Goal: Navigation & Orientation: Find specific page/section

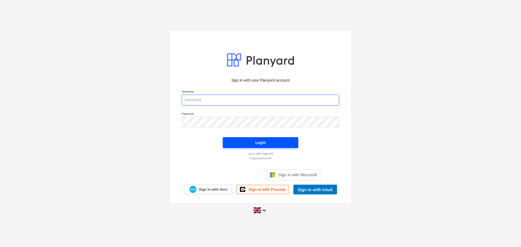
type input "[PERSON_NAME][EMAIL_ADDRESS][DOMAIN_NAME]"
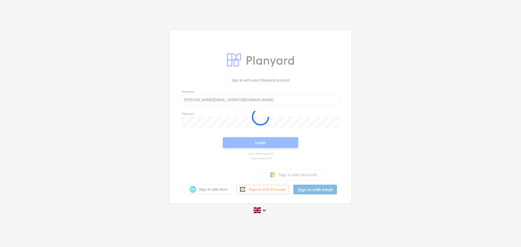
click at [283, 143] on div at bounding box center [261, 116] width 182 height 173
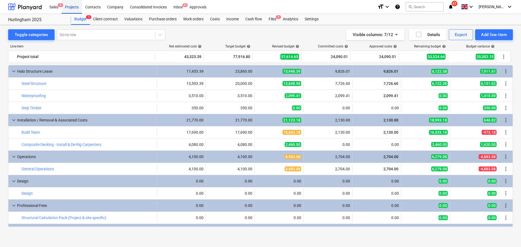
click at [74, 7] on div "Projects" at bounding box center [72, 7] width 20 height 14
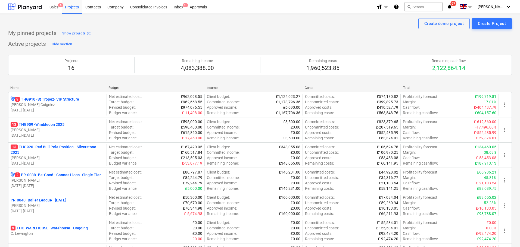
click at [273, 26] on div "Create demo project Create Project" at bounding box center [259, 23] width 503 height 11
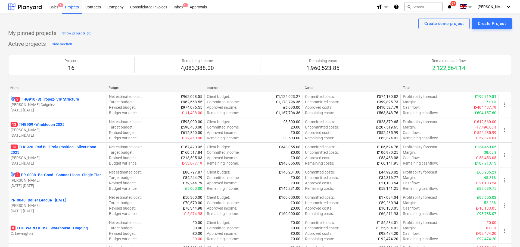
click at [229, 76] on div "Projects 16 Remaining income 4,083,388.00 Remaining costs 1,960,523.85 Remainin…" at bounding box center [259, 65] width 503 height 24
drag, startPoint x: 231, startPoint y: 41, endPoint x: 233, endPoint y: 81, distance: 40.2
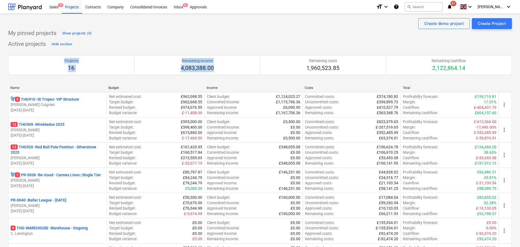
click at [233, 81] on div "Projects 16 Remaining income 4,083,388.00 Remaining costs 1,960,523.85 Remainin…" at bounding box center [259, 65] width 503 height 33
drag, startPoint x: 212, startPoint y: 47, endPoint x: 228, endPoint y: 81, distance: 38.3
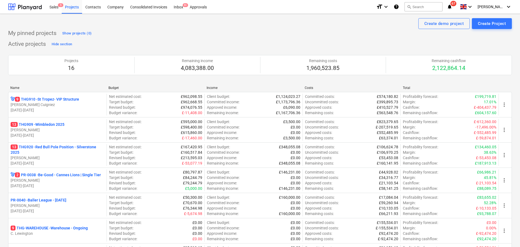
click at [187, 37] on div "My pinned projects Show projects (0)" at bounding box center [259, 33] width 503 height 9
click at [226, 80] on div "Projects 16 Remaining income 4,083,388.00 Remaining costs 1,960,523.85 Remainin…" at bounding box center [259, 65] width 503 height 33
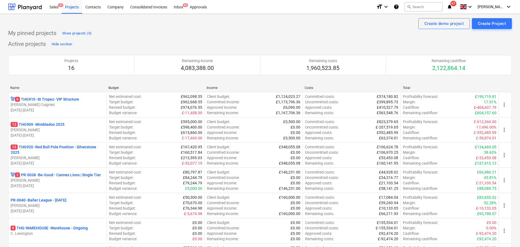
click at [226, 80] on div "Projects 16 Remaining income 4,083,388.00 Remaining costs 1,960,523.85 Remainin…" at bounding box center [259, 65] width 503 height 33
click at [150, 30] on div "My pinned projects Show projects (0)" at bounding box center [259, 33] width 503 height 9
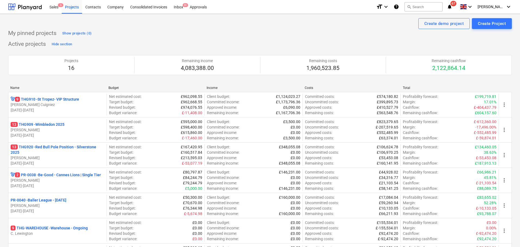
click at [150, 30] on div "My pinned projects Show projects (0)" at bounding box center [259, 33] width 503 height 9
click at [149, 30] on div "My pinned projects Show projects (0)" at bounding box center [259, 33] width 503 height 9
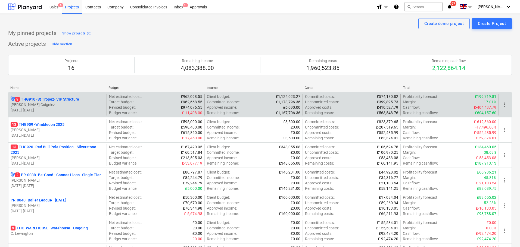
click at [91, 106] on p "[PERSON_NAME] Cuigniez" at bounding box center [58, 104] width 94 height 5
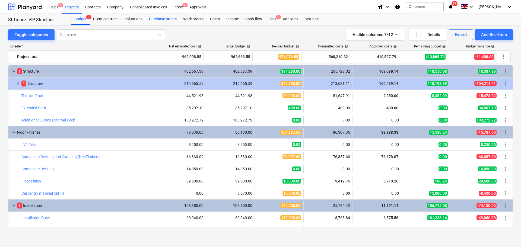
click at [168, 22] on div "Purchase orders" at bounding box center [163, 19] width 34 height 11
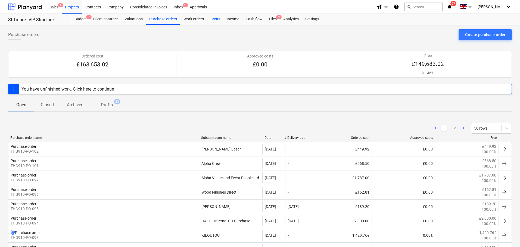
click at [218, 19] on div "Costs" at bounding box center [215, 19] width 16 height 11
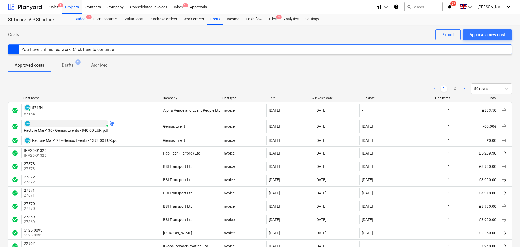
click at [89, 20] on div "Budget 7" at bounding box center [80, 19] width 19 height 11
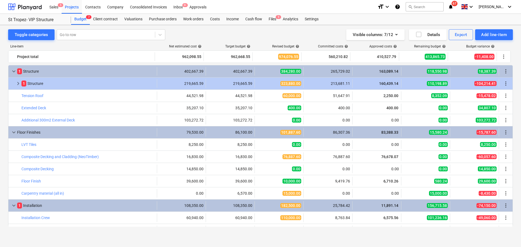
click at [199, 39] on div "Toggle categories Go to row Visible columns : 7/12 Details Export Add line-item" at bounding box center [260, 34] width 505 height 11
click at [59, 10] on div "Sales 5" at bounding box center [53, 7] width 15 height 14
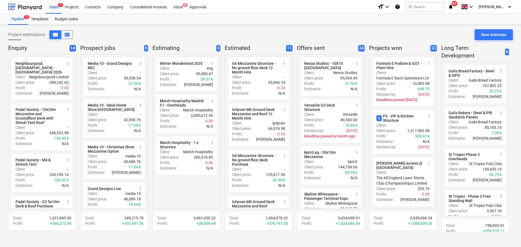
click at [204, 37] on div "Project estimations view_column view_list New estimate" at bounding box center [260, 36] width 505 height 15
click at [202, 37] on div "Project estimations view_column view_list New estimate" at bounding box center [260, 36] width 505 height 15
click at [252, 32] on div "Project estimations view_column view_list New estimate" at bounding box center [260, 36] width 505 height 15
click at [257, 38] on div "Project estimations view_column view_list New estimate" at bounding box center [260, 36] width 505 height 15
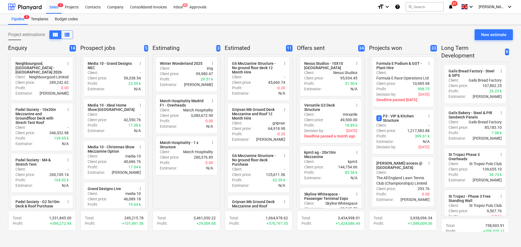
click at [256, 37] on div "Project estimations view_column view_list New estimate" at bounding box center [260, 36] width 505 height 15
click at [277, 39] on div "Project estimations view_column view_list New estimate" at bounding box center [260, 36] width 505 height 15
click at [247, 24] on div "Pipeline 5 Templates Budget codes" at bounding box center [260, 19] width 505 height 11
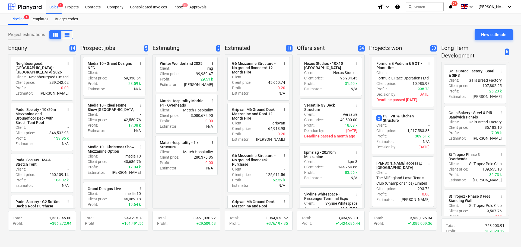
click at [247, 24] on div "Pipeline 5 Templates Budget codes" at bounding box center [260, 19] width 505 height 11
click at [278, 24] on div "Pipeline 5 Templates Budget codes" at bounding box center [260, 19] width 505 height 11
